Goal: Task Accomplishment & Management: Manage account settings

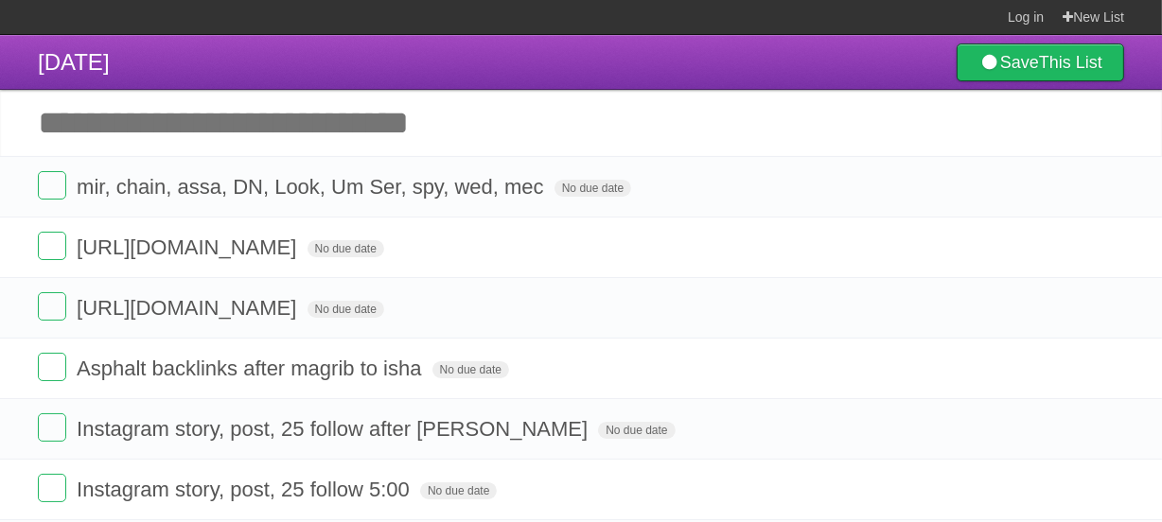
click at [350, 59] on header "[DATE] Save This List" at bounding box center [581, 62] width 1162 height 55
click at [341, 58] on header "[DATE] Save This List" at bounding box center [581, 62] width 1162 height 55
click at [337, 56] on header "[DATE] Save This List" at bounding box center [581, 62] width 1162 height 55
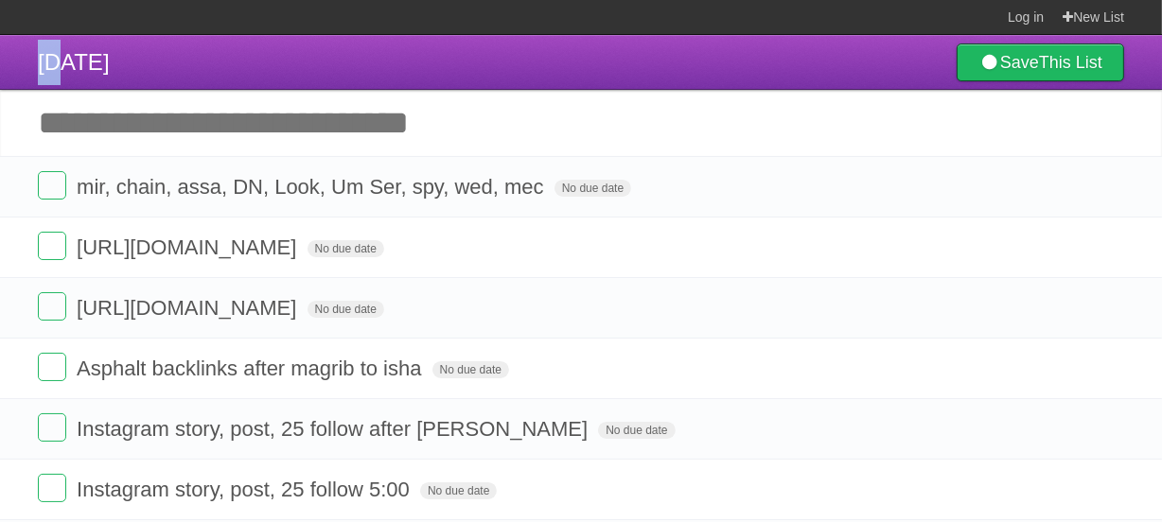
click at [337, 56] on header "[DATE] Save This List" at bounding box center [581, 62] width 1162 height 55
drag, startPoint x: 330, startPoint y: 56, endPoint x: 385, endPoint y: 56, distance: 54.9
click at [385, 56] on header "[DATE] Save This List" at bounding box center [581, 62] width 1162 height 55
click at [386, 56] on header "[DATE] Save This List" at bounding box center [581, 62] width 1162 height 55
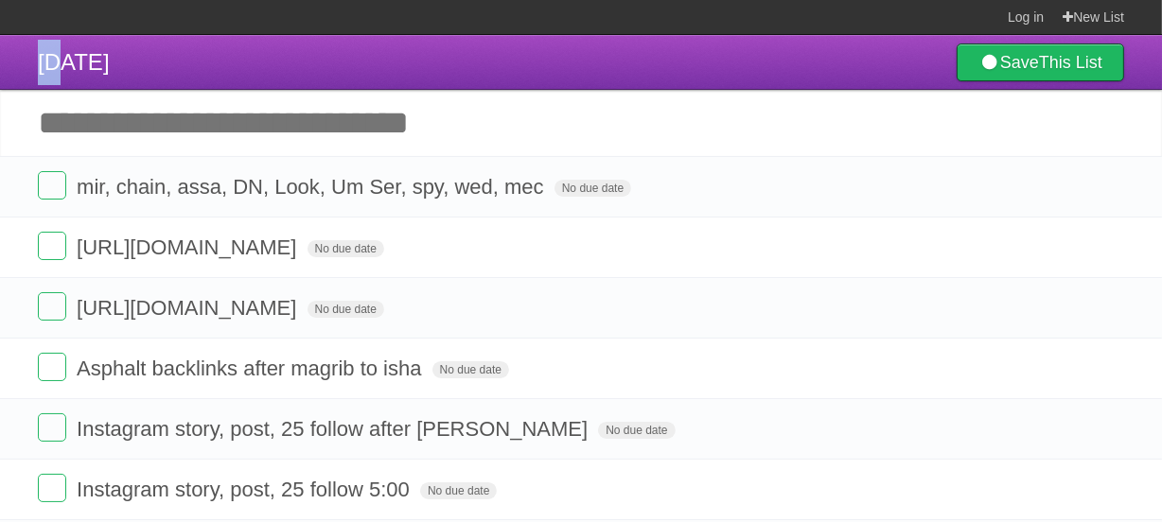
click at [386, 56] on header "[DATE] Save This List" at bounding box center [581, 62] width 1162 height 55
click at [255, 70] on header "[DATE] Save This List" at bounding box center [581, 62] width 1162 height 55
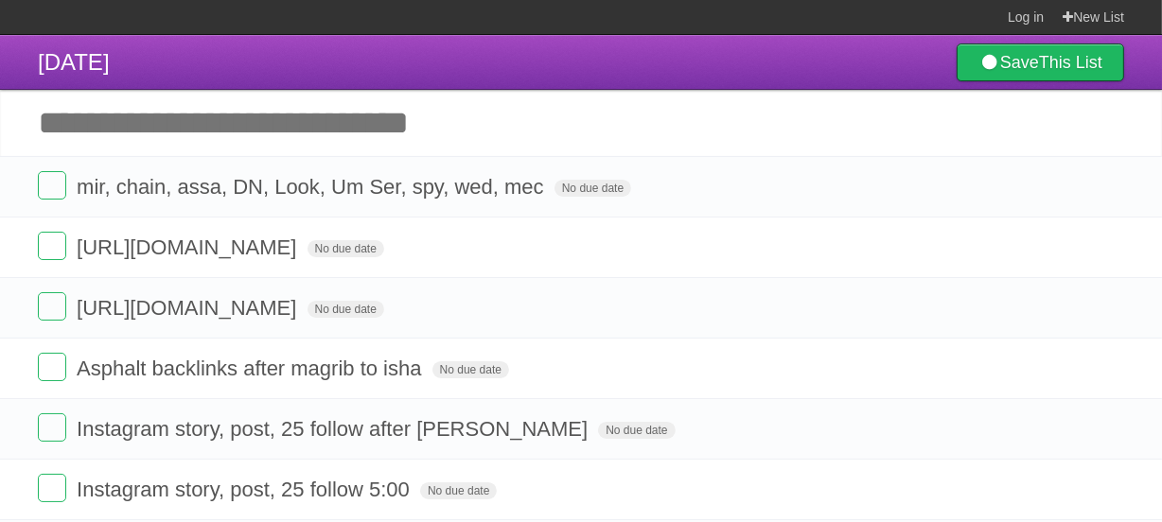
click at [266, 62] on header "[DATE] Save This List" at bounding box center [581, 62] width 1162 height 55
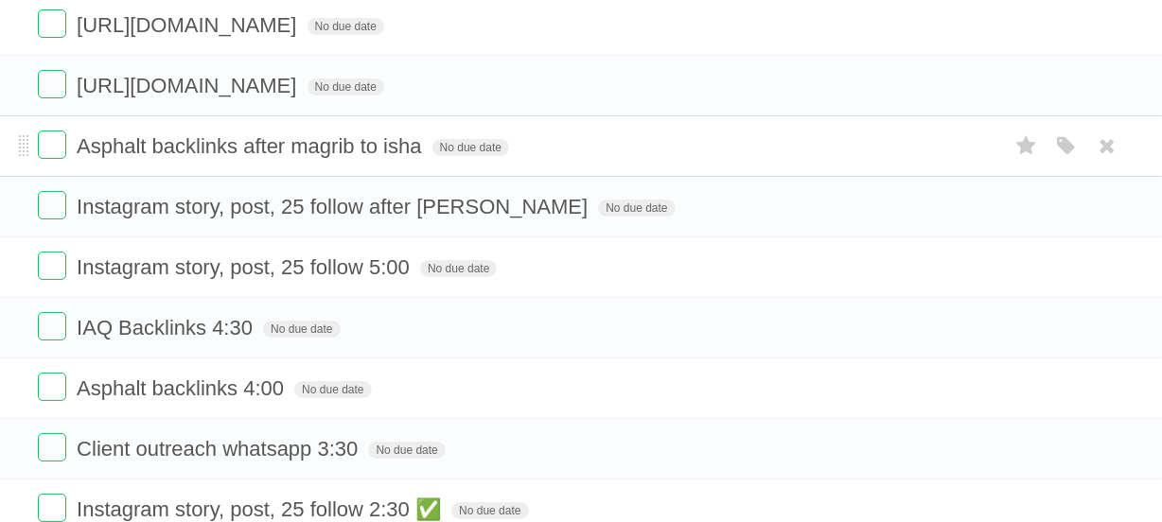
scroll to position [233, 0]
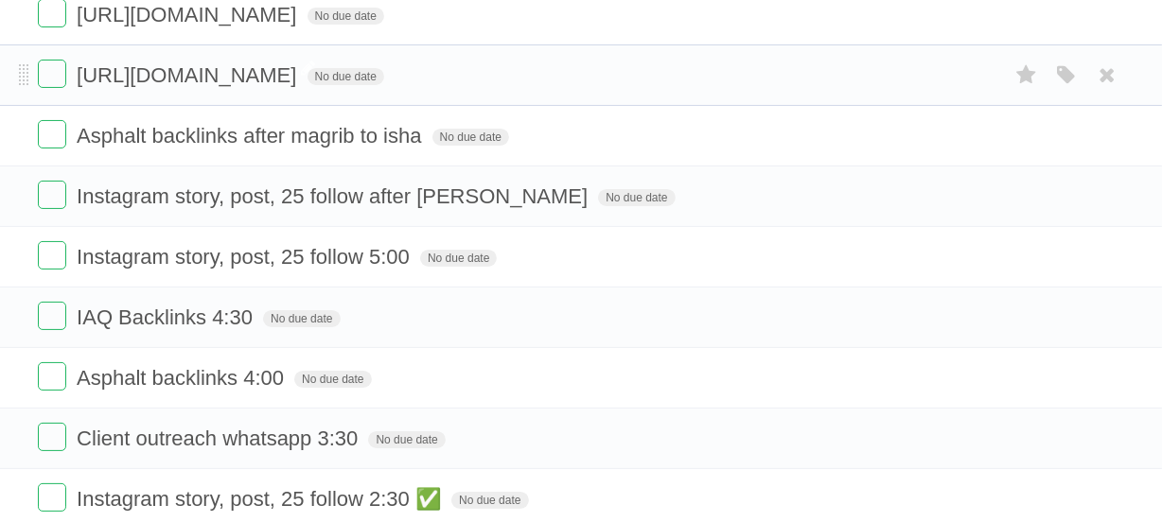
drag, startPoint x: 549, startPoint y: 75, endPoint x: 142, endPoint y: 68, distance: 407.0
click at [142, 68] on span "[URL][DOMAIN_NAME]" at bounding box center [189, 75] width 224 height 24
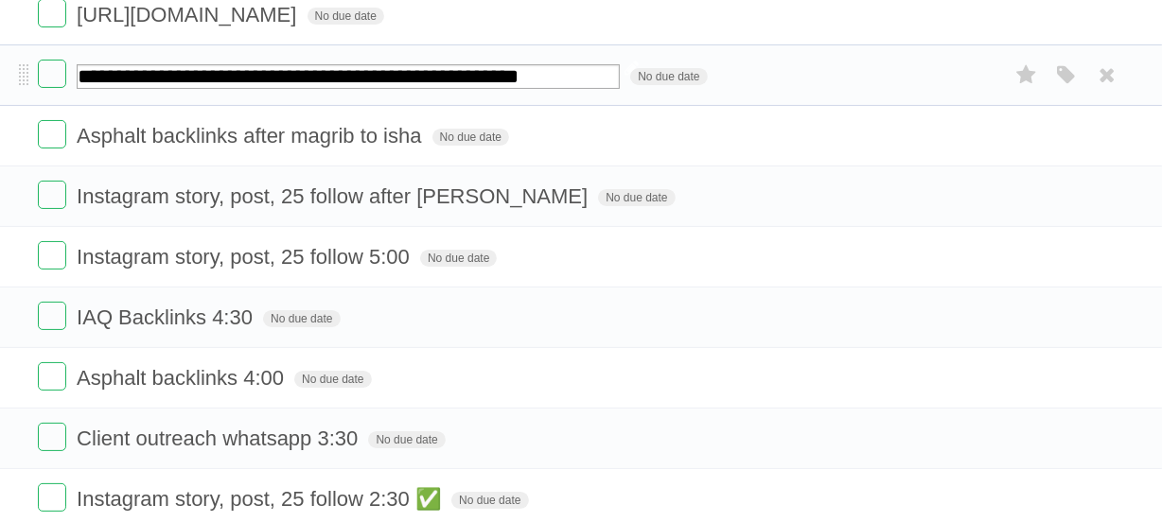
click at [374, 80] on input "**********" at bounding box center [348, 76] width 543 height 25
click at [365, 78] on input "**********" at bounding box center [348, 76] width 543 height 25
click at [363, 76] on input "**********" at bounding box center [348, 76] width 543 height 25
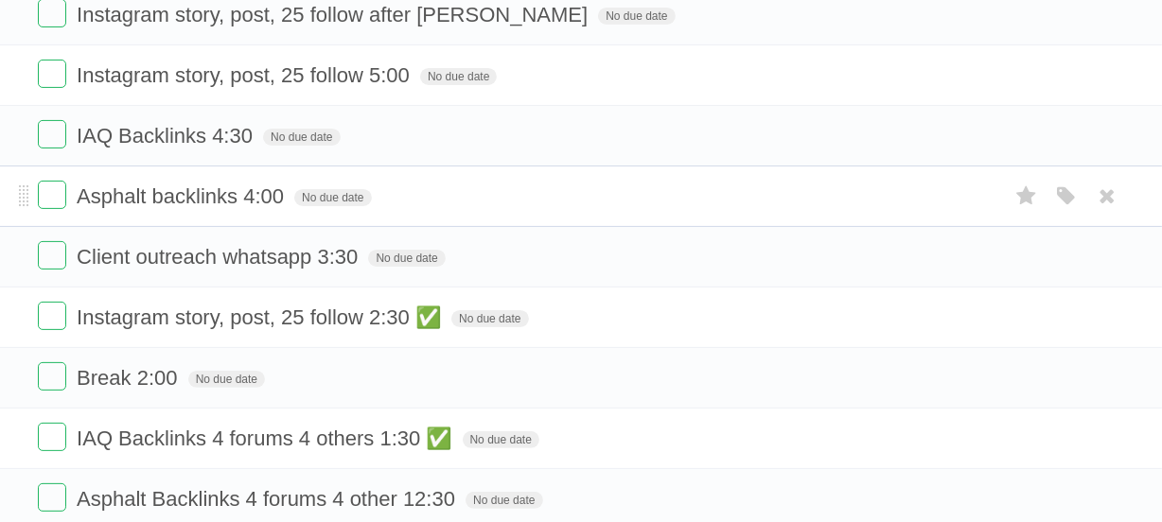
scroll to position [416, 0]
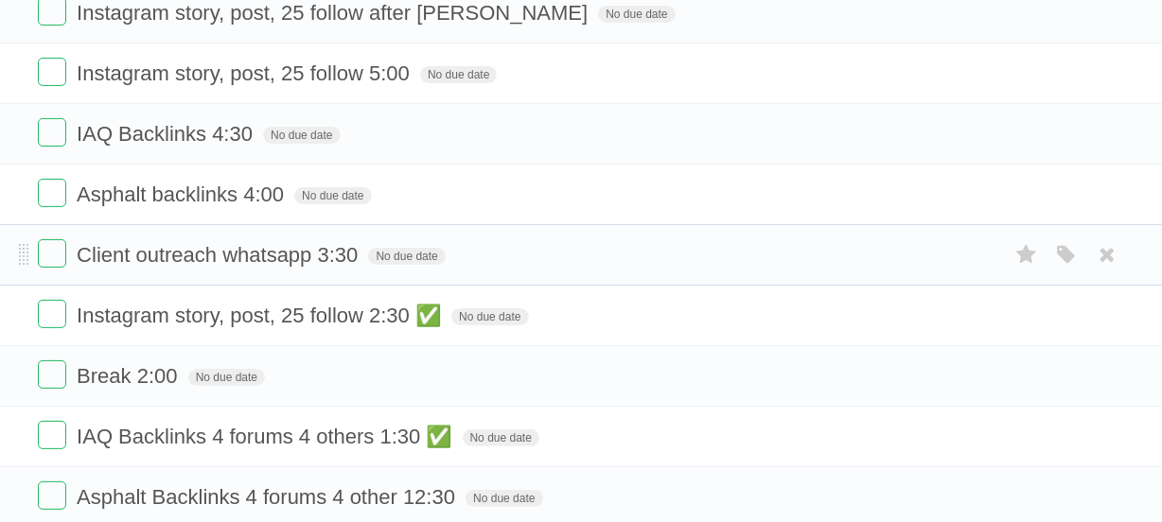
click at [505, 252] on form "Client outreach whatsapp 3:30 No due date White Red Blue Green Purple Orange" at bounding box center [581, 254] width 1086 height 31
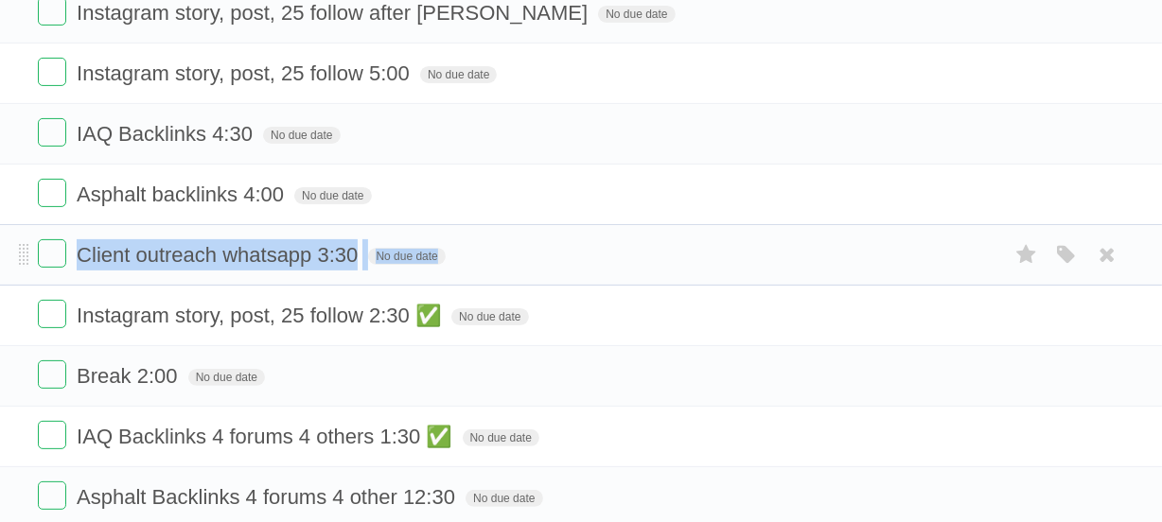
click at [505, 252] on form "Client outreach whatsapp 3:30 No due date White Red Blue Green Purple Orange" at bounding box center [581, 254] width 1086 height 31
click at [511, 243] on form "Client outreach whatsapp 3:30 No due date White Red Blue Green Purple Orange" at bounding box center [581, 254] width 1086 height 31
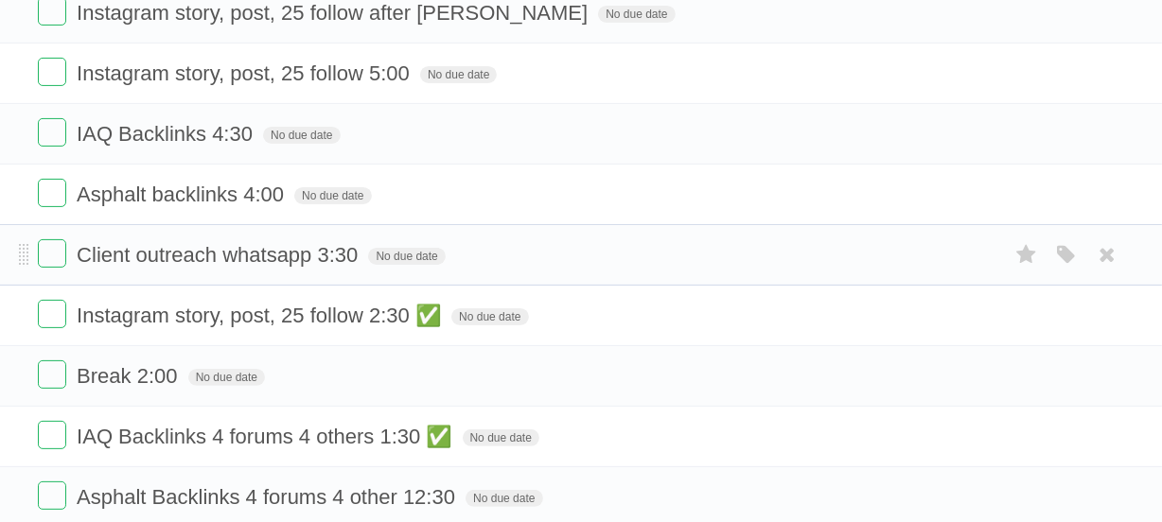
click at [509, 247] on form "Client outreach whatsapp 3:30 No due date White Red Blue Green Purple Orange" at bounding box center [581, 254] width 1086 height 31
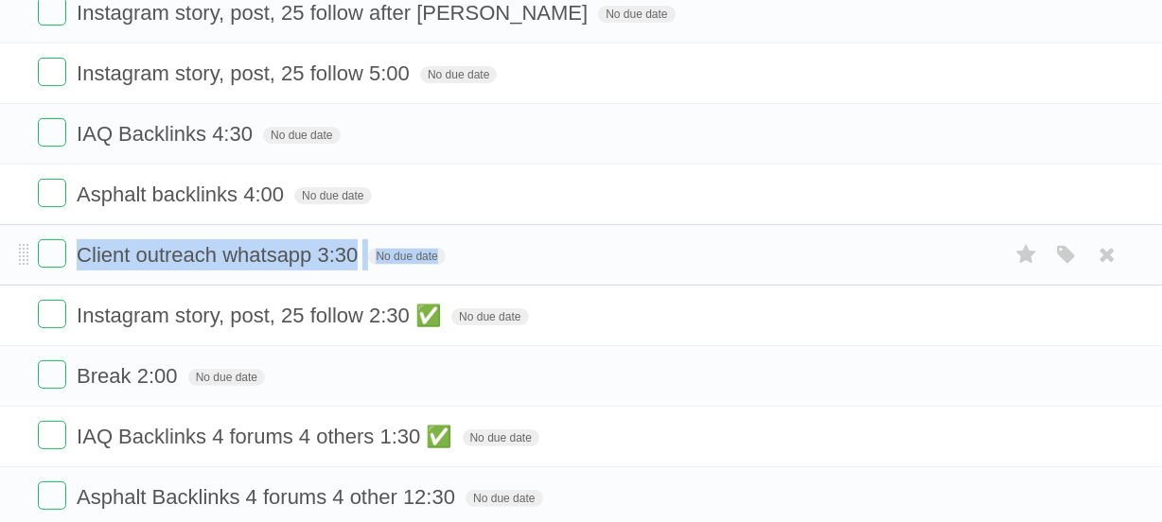
click at [509, 247] on form "Client outreach whatsapp 3:30 No due date White Red Blue Green Purple Orange" at bounding box center [581, 254] width 1086 height 31
click at [514, 246] on form "Client outreach whatsapp 3:30 No due date White Red Blue Green Purple Orange" at bounding box center [581, 254] width 1086 height 31
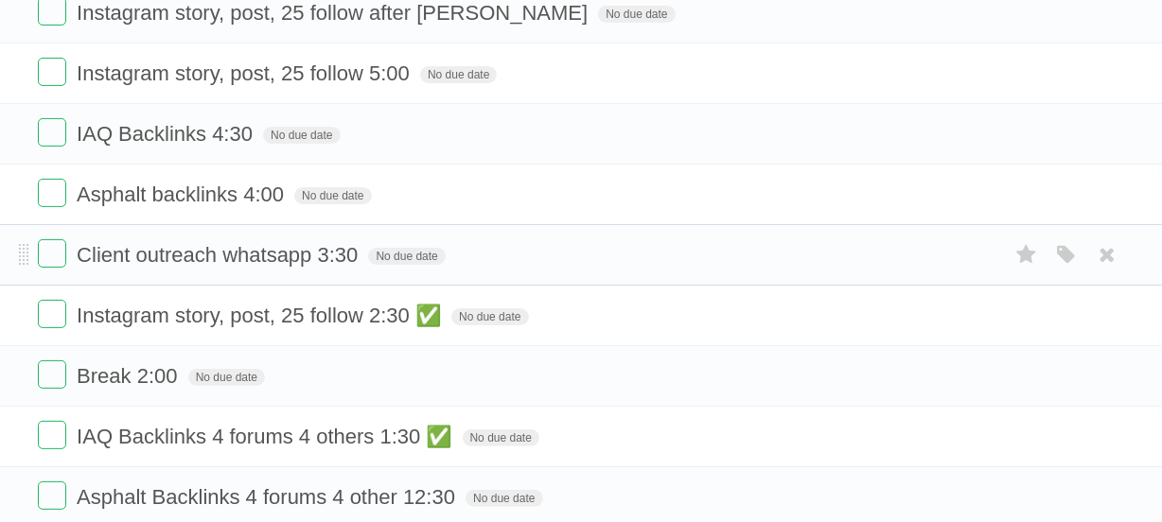
click at [516, 246] on form "Client outreach whatsapp 3:30 No due date White Red Blue Green Purple Orange" at bounding box center [581, 254] width 1086 height 31
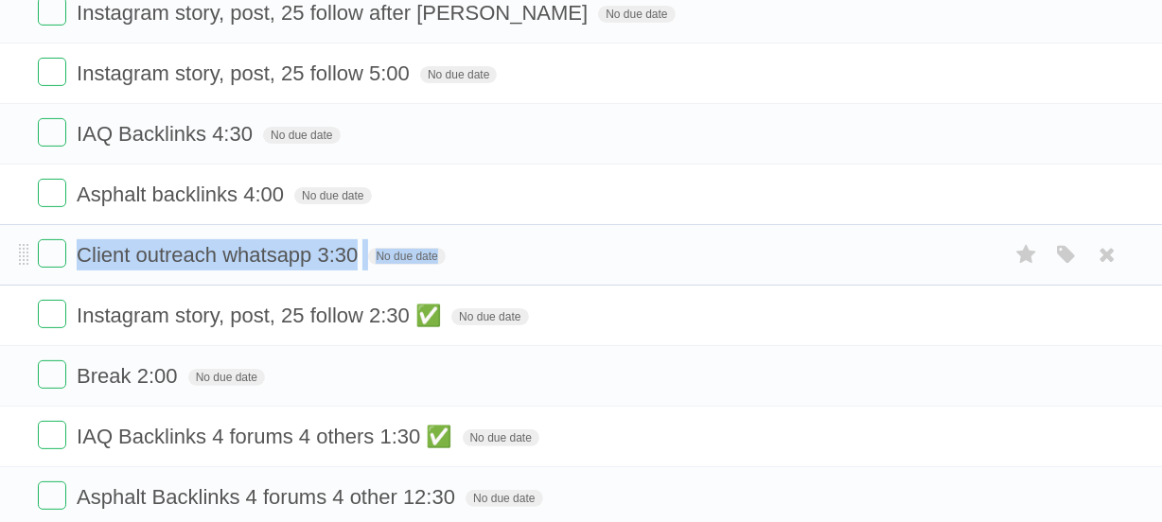
click at [516, 246] on form "Client outreach whatsapp 3:30 No due date White Red Blue Green Purple Orange" at bounding box center [581, 254] width 1086 height 31
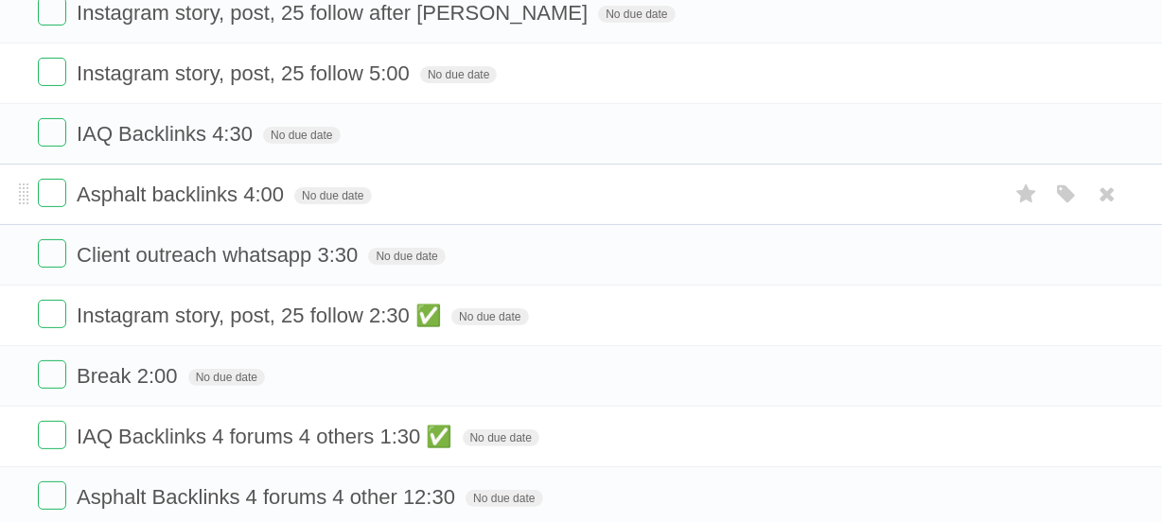
click at [549, 197] on form "Asphalt backlinks 4:00 No due date White Red Blue Green Purple Orange" at bounding box center [581, 194] width 1086 height 31
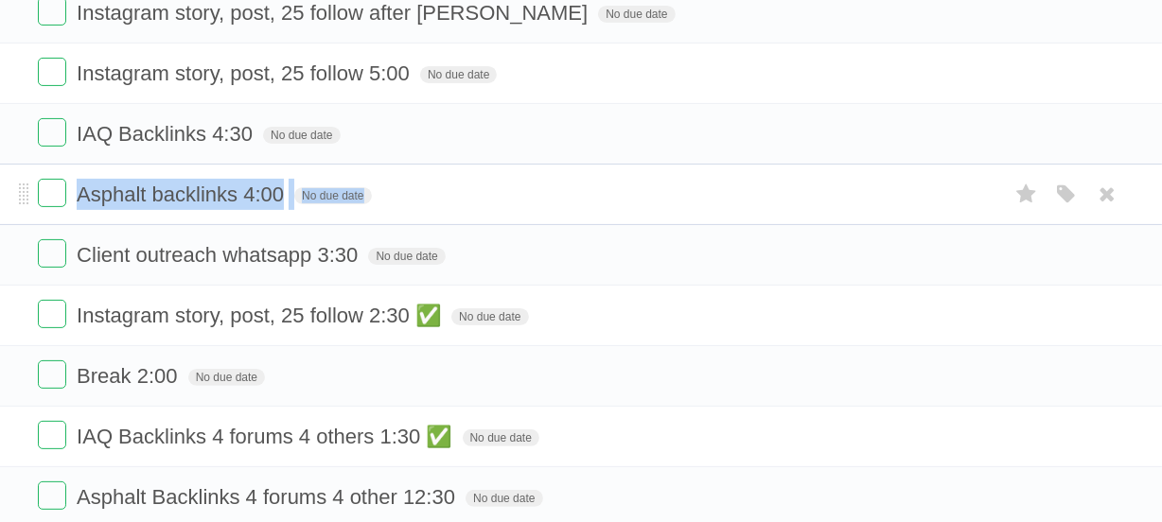
click at [549, 197] on form "Asphalt backlinks 4:00 No due date White Red Blue Green Purple Orange" at bounding box center [581, 194] width 1086 height 31
click at [591, 198] on form "Asphalt backlinks 4:00 No due date White Red Blue Green Purple Orange" at bounding box center [581, 194] width 1086 height 31
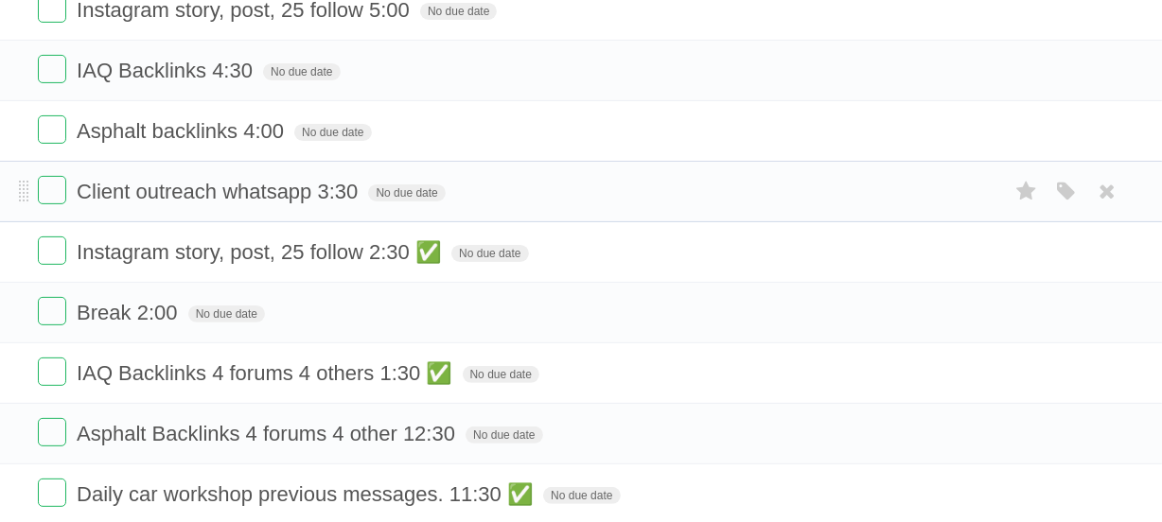
scroll to position [482, 0]
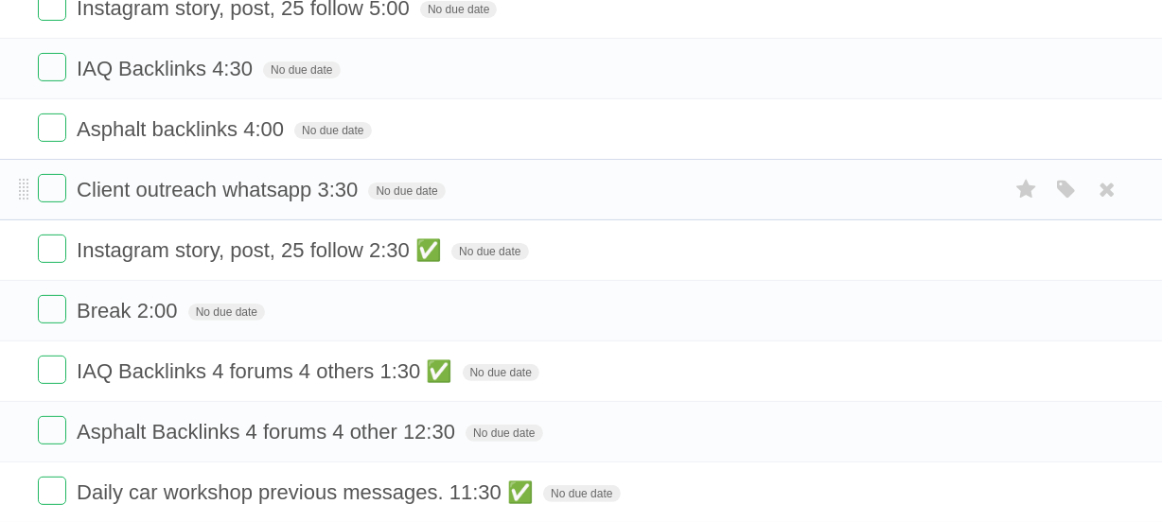
click at [605, 181] on form "Client outreach whatsapp 3:30 No due date White Red Blue Green Purple Orange" at bounding box center [581, 189] width 1086 height 31
